Goal: Information Seeking & Learning: Learn about a topic

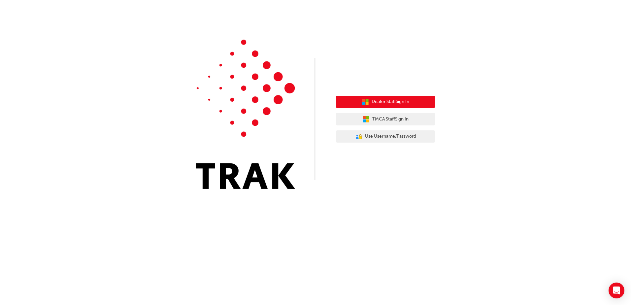
click at [388, 99] on span "Dealer Staff Sign In" at bounding box center [391, 102] width 38 height 8
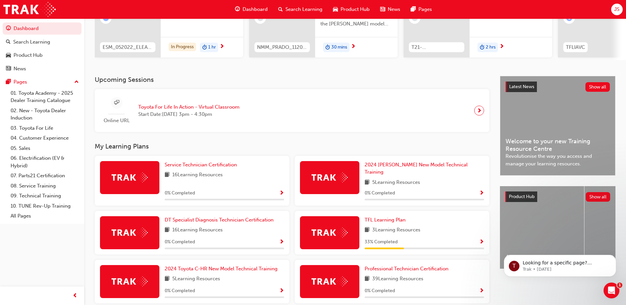
scroll to position [99, 0]
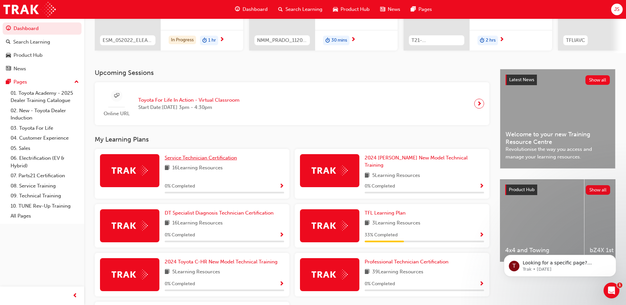
click at [189, 161] on span "Service Technician Certification" at bounding box center [201, 158] width 72 height 6
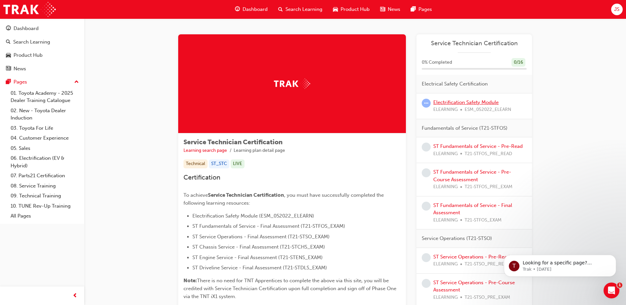
click at [477, 103] on link "Electrification Safety Module" at bounding box center [465, 102] width 65 height 6
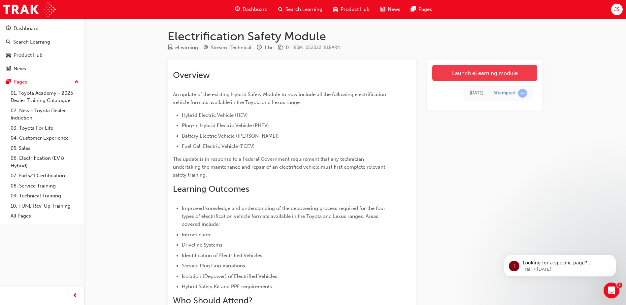
click at [486, 75] on link "Launch eLearning module" at bounding box center [484, 73] width 105 height 16
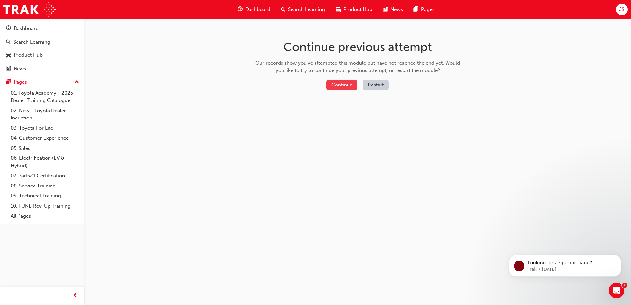
click at [349, 87] on button "Continue" at bounding box center [341, 85] width 31 height 11
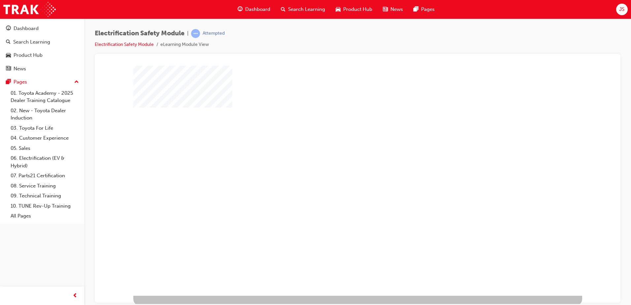
scroll to position [9, 0]
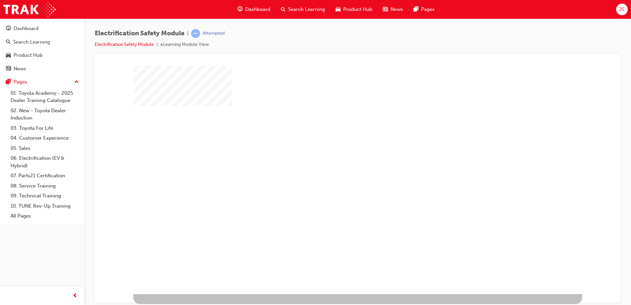
click at [339, 156] on div "play" at bounding box center [339, 156] width 0 height 0
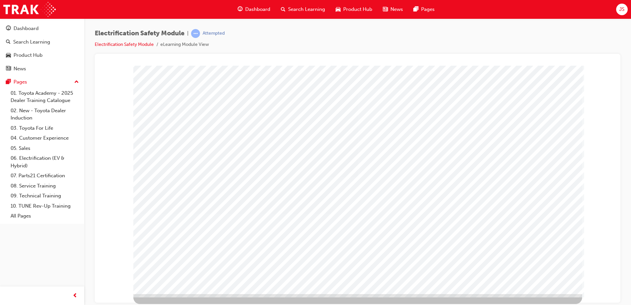
scroll to position [0, 0]
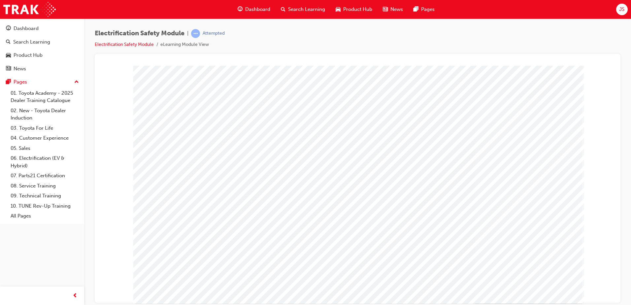
drag, startPoint x: 381, startPoint y: 196, endPoint x: 397, endPoint y: 199, distance: 15.7
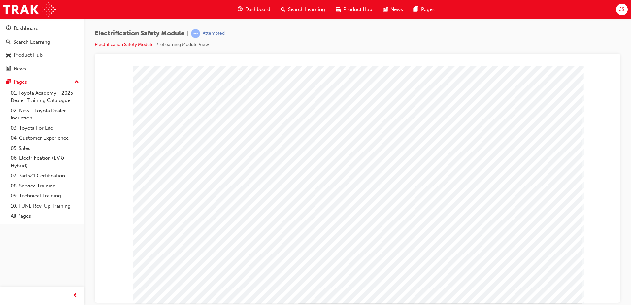
click at [621, 9] on span "JS" at bounding box center [621, 10] width 5 height 8
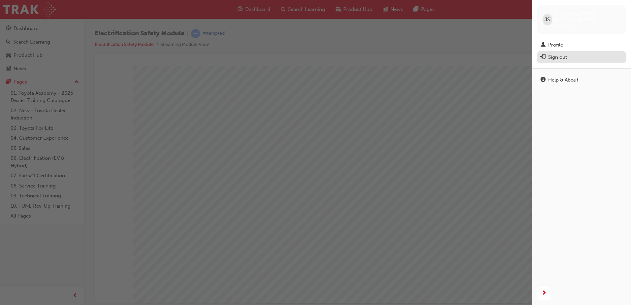
click at [570, 53] on div "Sign out" at bounding box center [582, 57] width 82 height 8
